Goal: Complete application form

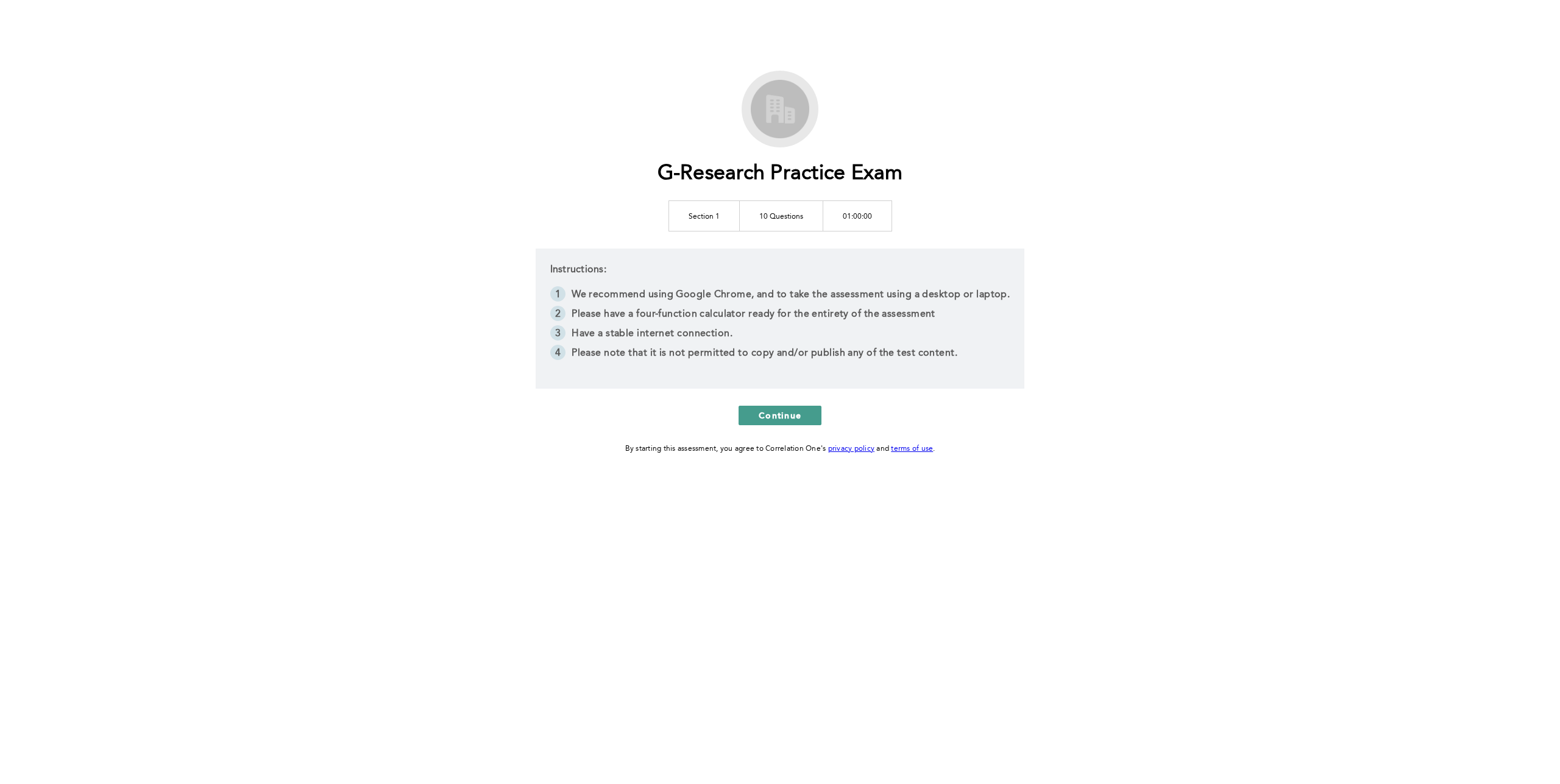
click at [789, 425] on button "Continue" at bounding box center [780, 415] width 82 height 19
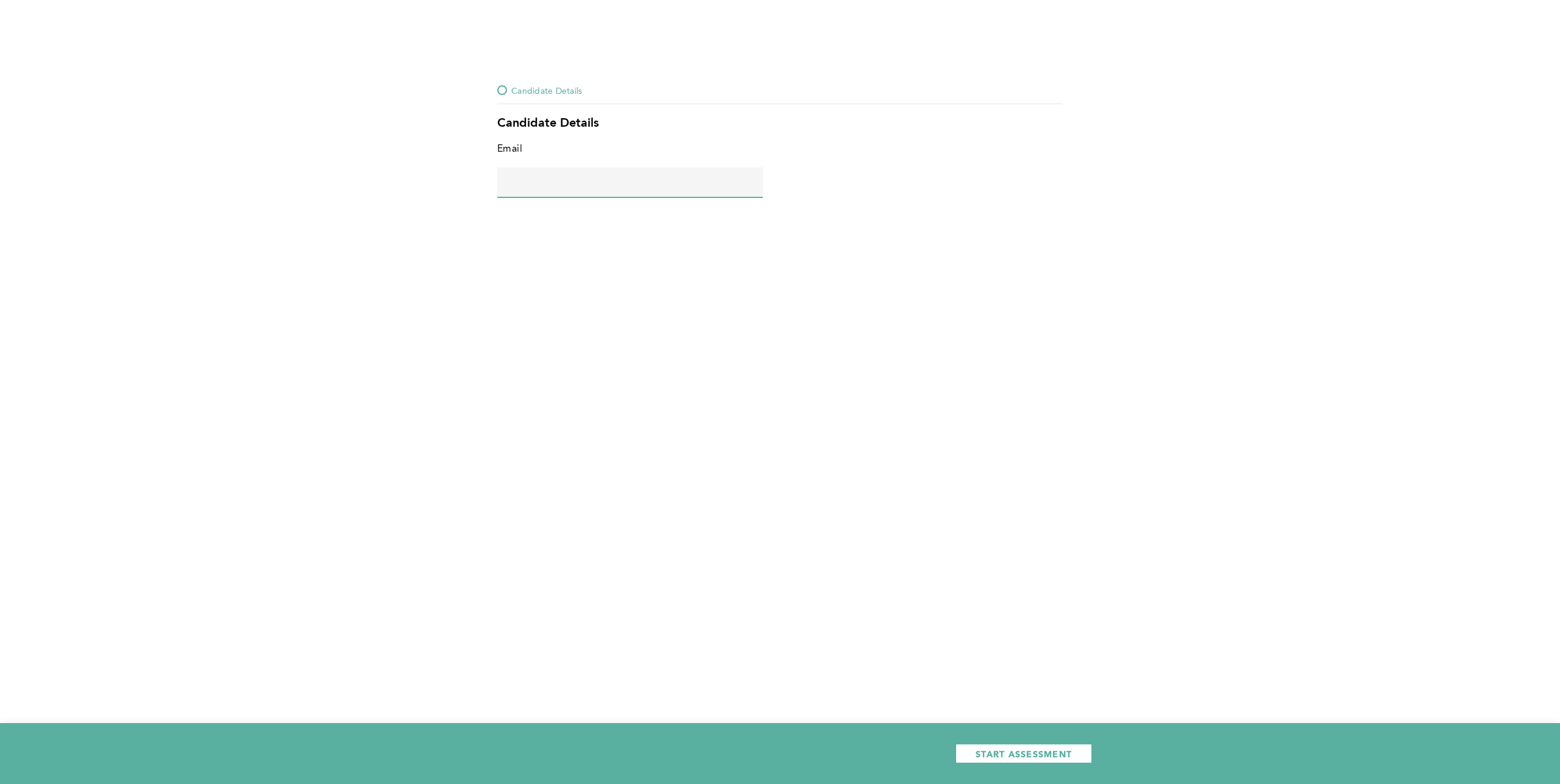
click at [564, 184] on input "text" at bounding box center [629, 182] width 265 height 30
click at [506, 89] on div at bounding box center [502, 90] width 10 height 10
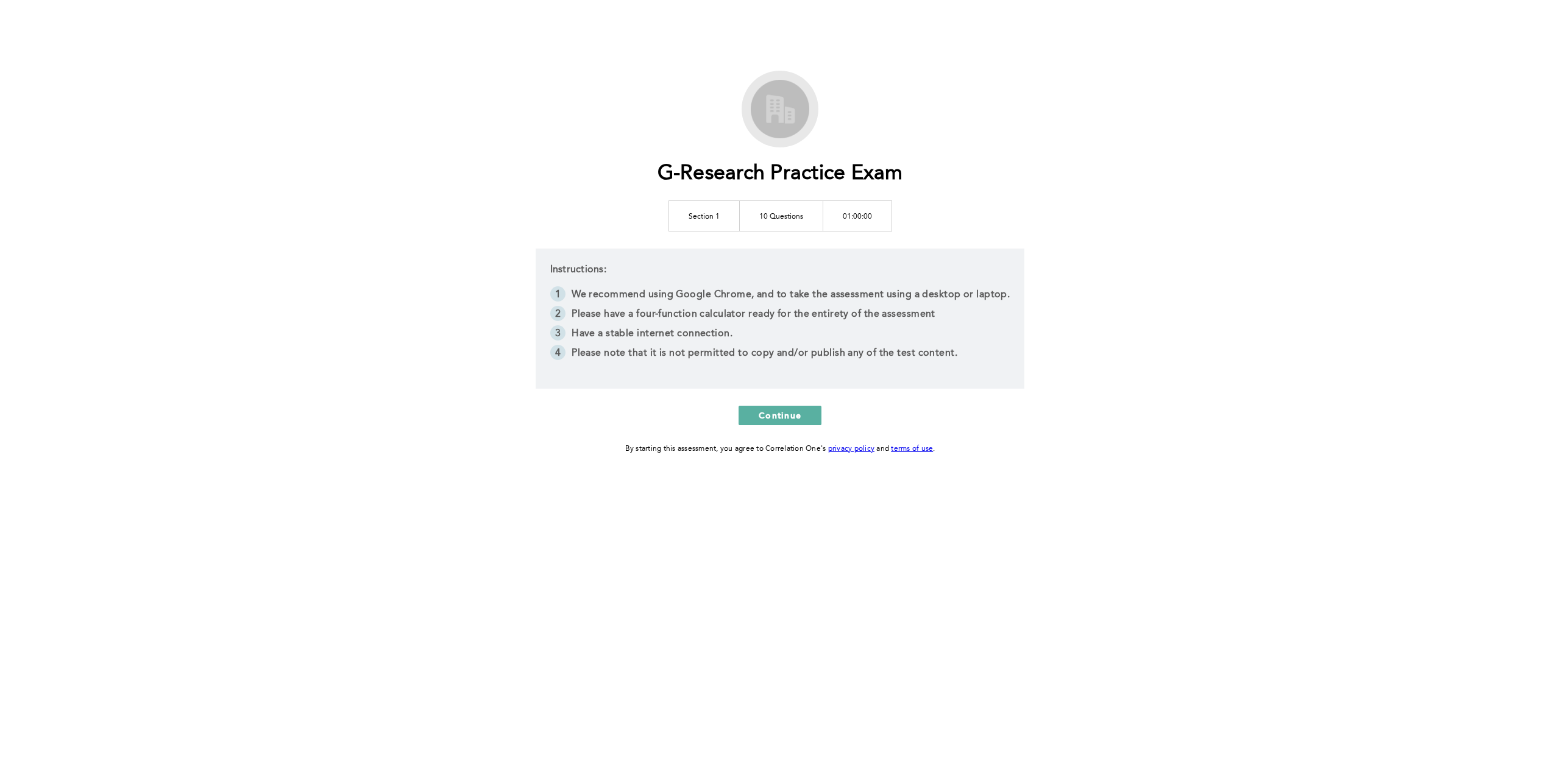
click at [858, 215] on td "01:00:00" at bounding box center [857, 215] width 68 height 30
click at [771, 215] on td "10 Questions" at bounding box center [780, 215] width 83 height 30
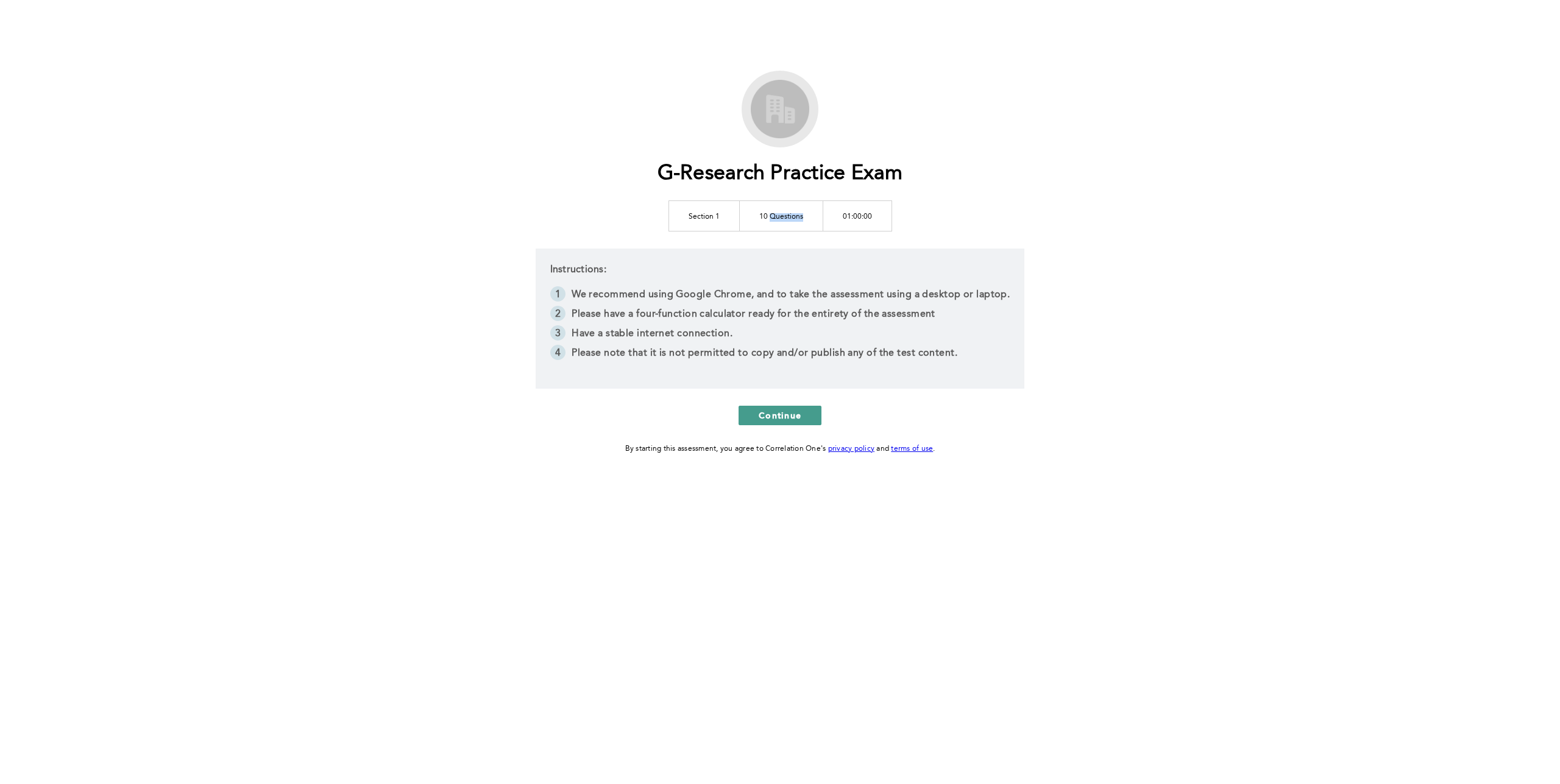
click at [787, 413] on span "Continue" at bounding box center [780, 415] width 43 height 12
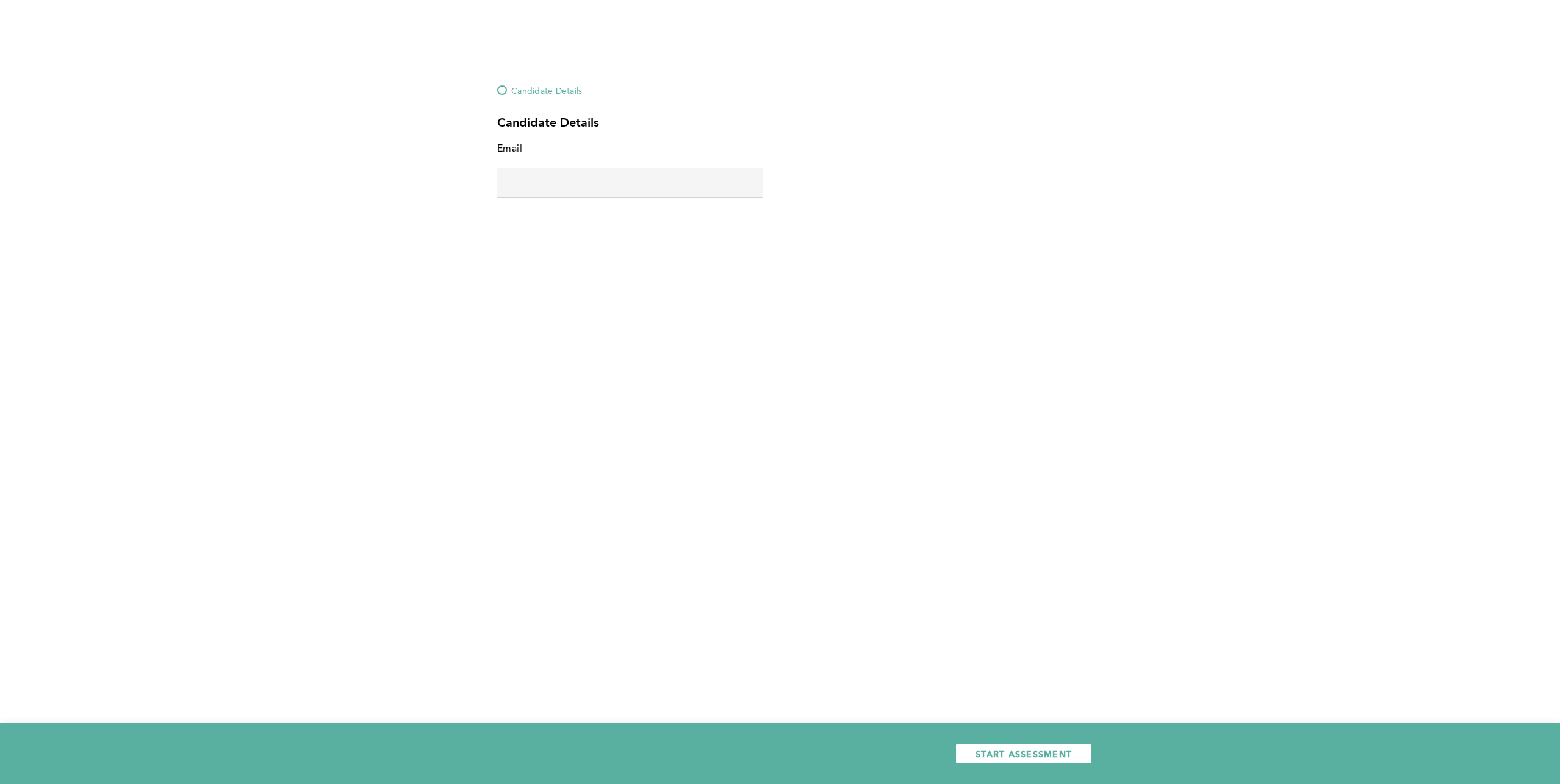
click at [555, 86] on span "Candidate Details" at bounding box center [546, 89] width 71 height 15
click at [1045, 747] on button "START ASSESSMENT" at bounding box center [1023, 753] width 136 height 19
click at [502, 89] on div at bounding box center [502, 90] width 10 height 10
click at [615, 176] on input "text" at bounding box center [629, 182] width 265 height 30
